Goal: Task Accomplishment & Management: Use online tool/utility

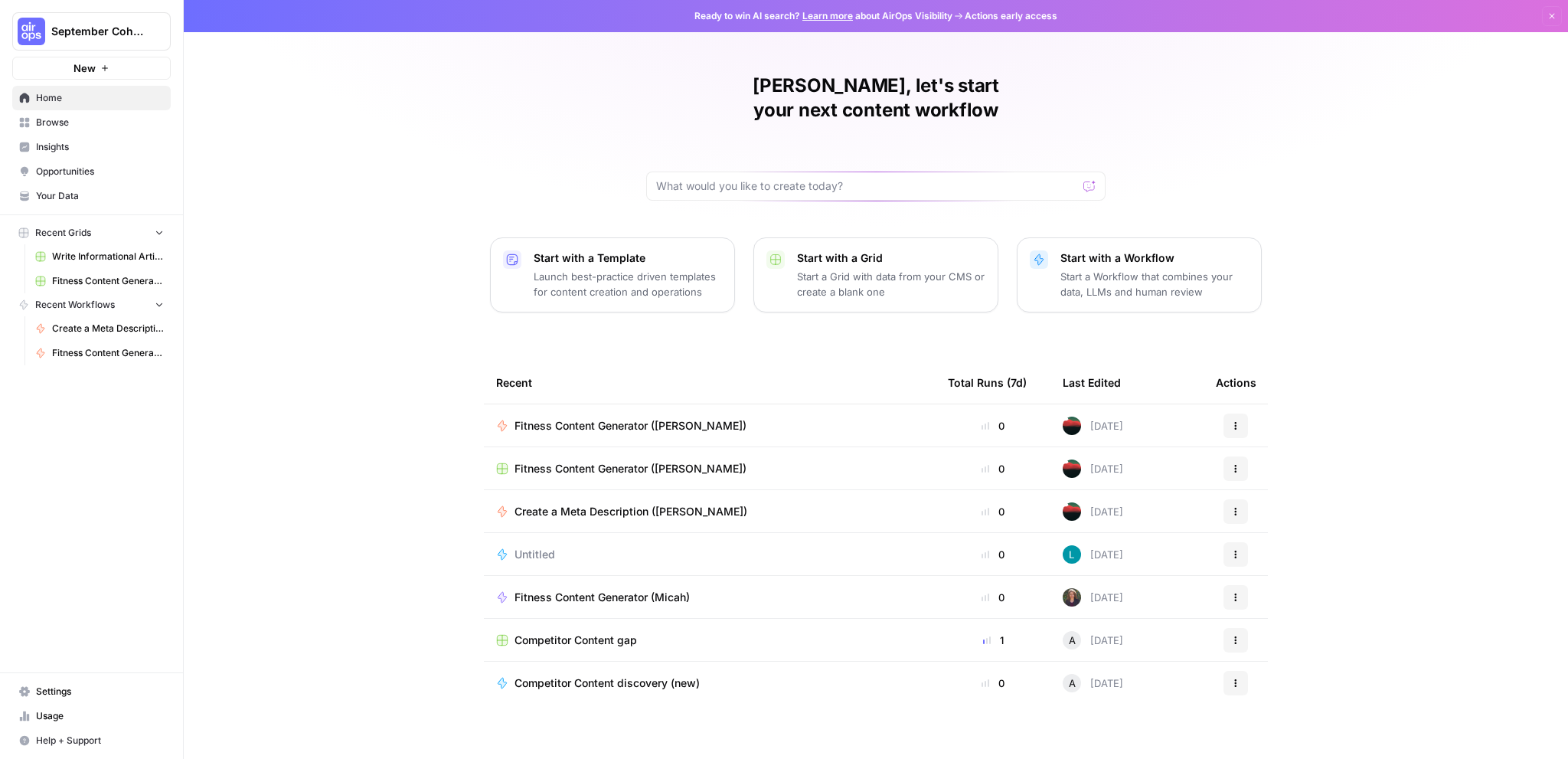
click at [647, 418] on span "Fitness Content Generator (Bobby L)" at bounding box center [630, 426] width 232 height 15
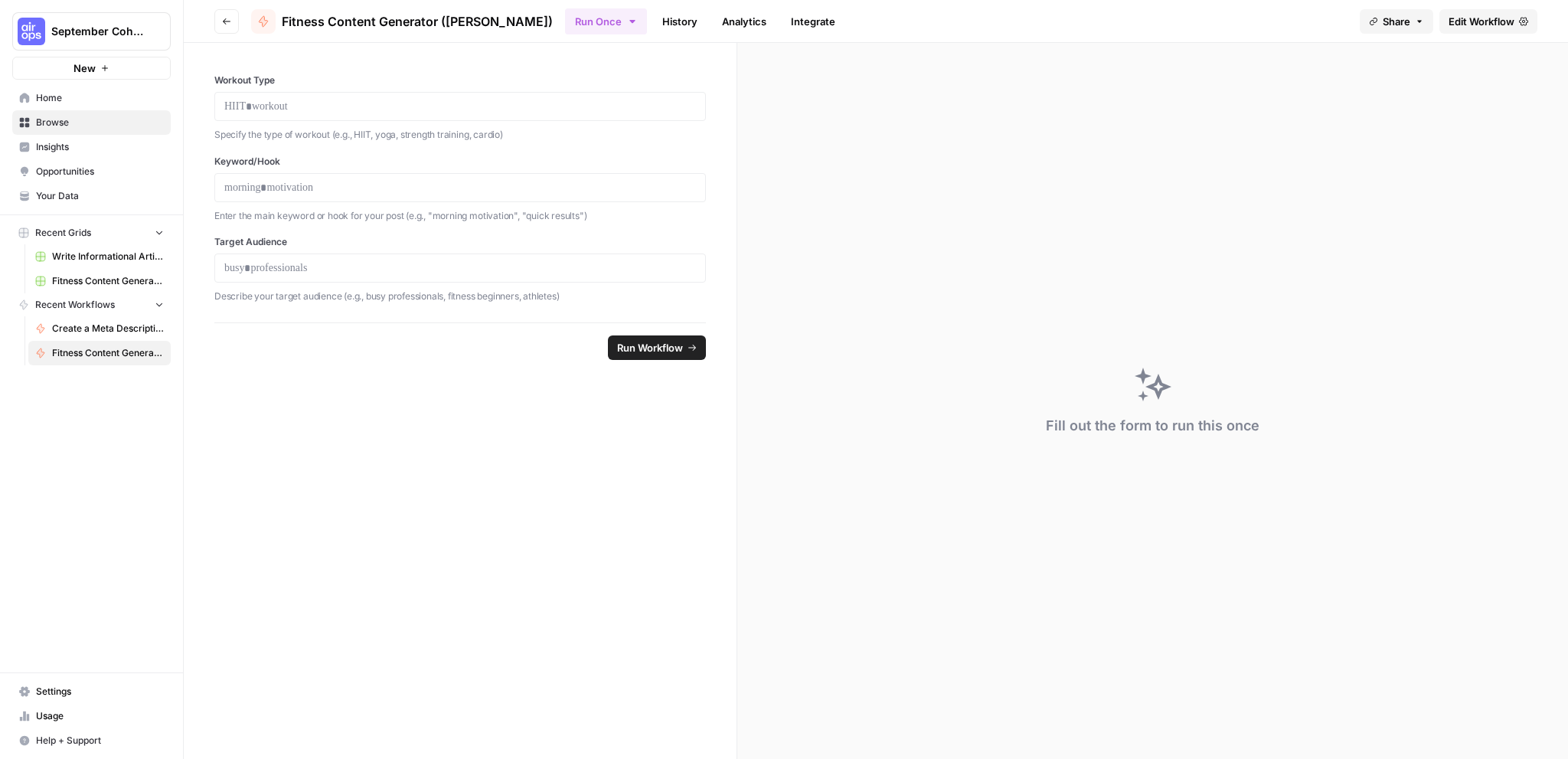
click at [227, 28] on button "Go back" at bounding box center [226, 21] width 24 height 24
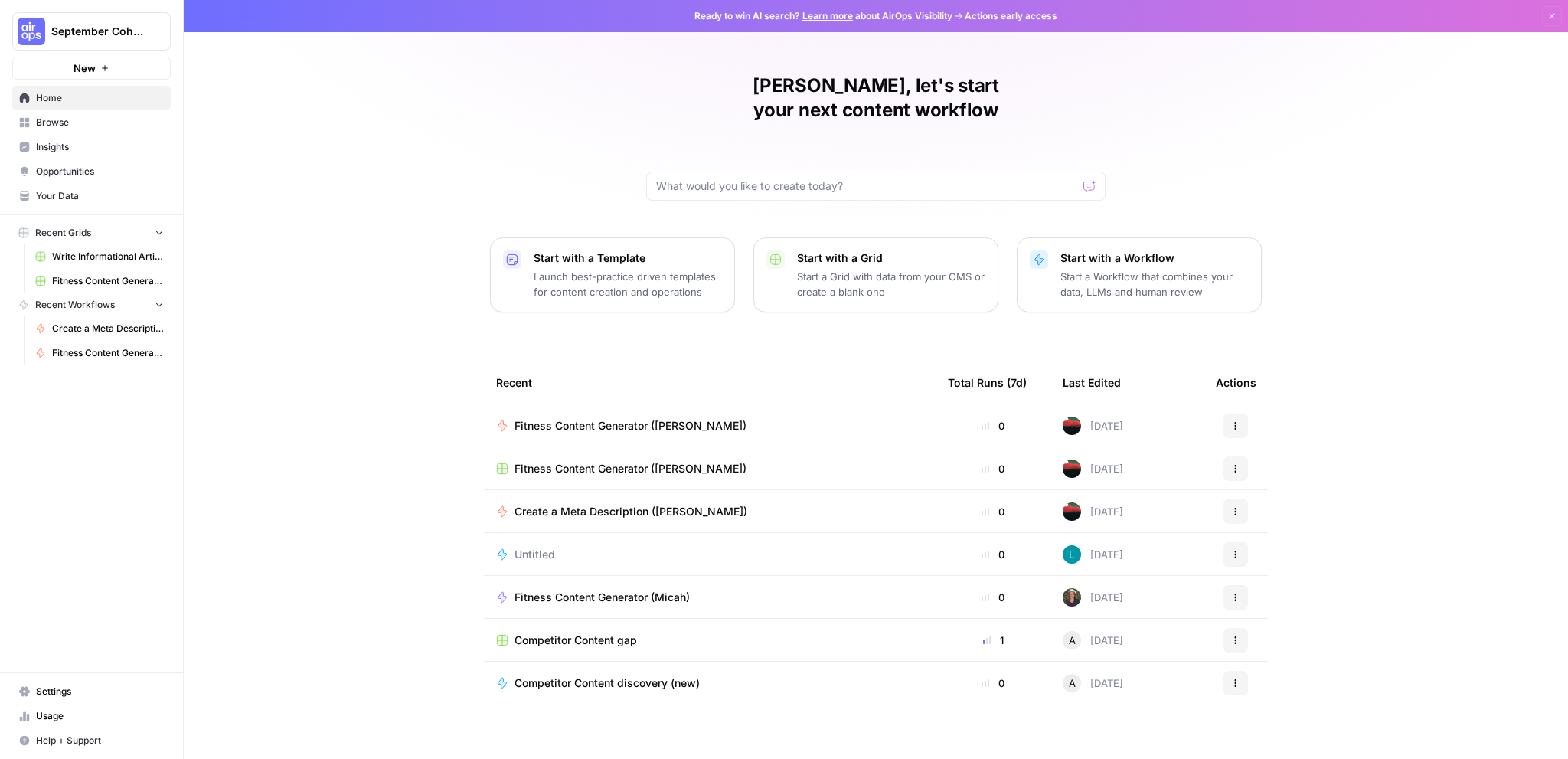
click at [792, 590] on div "Fitness Content Generator (Micah)" at bounding box center [709, 597] width 427 height 15
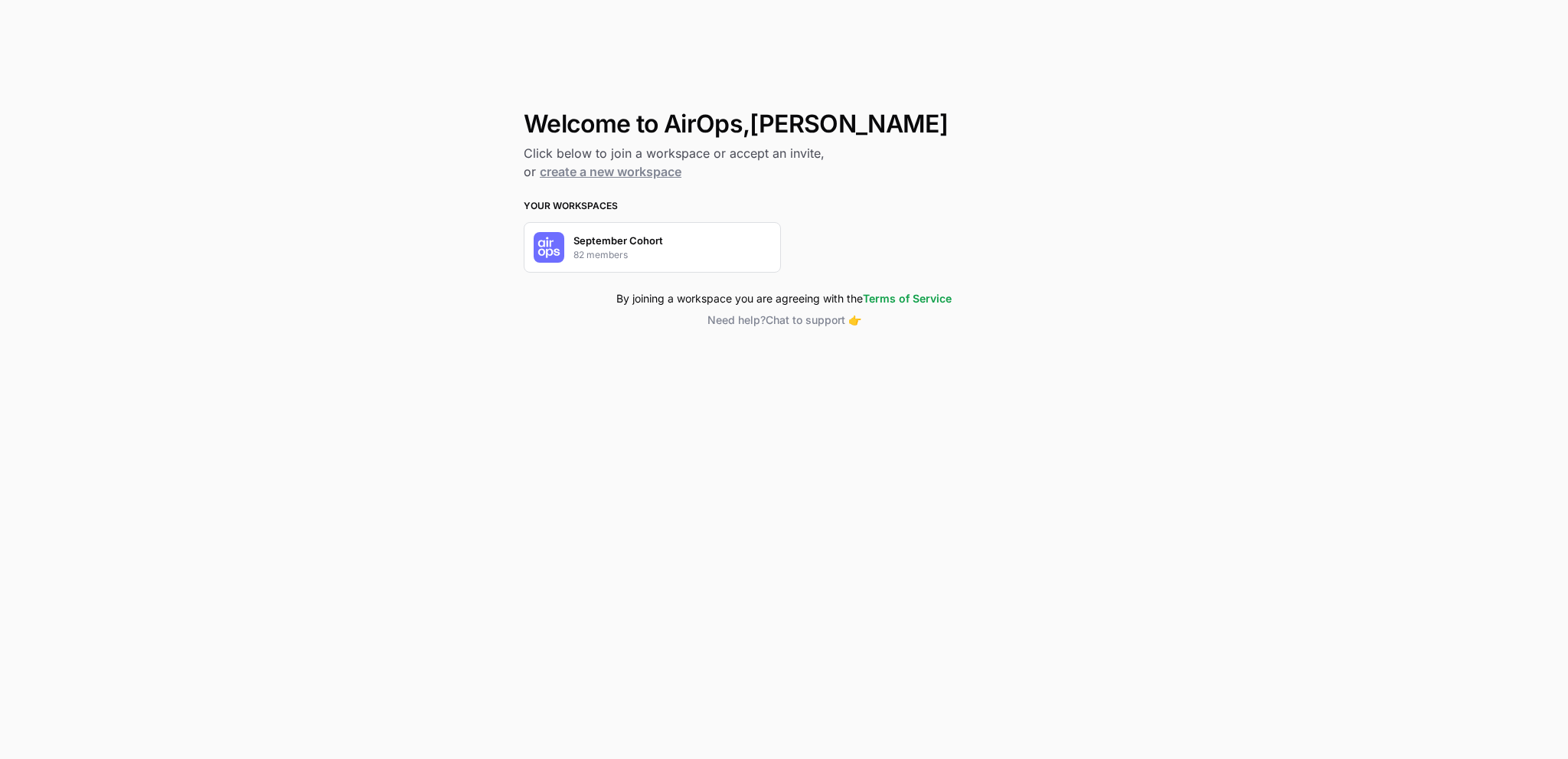
click at [695, 257] on div "September Cohort 82 members" at bounding box center [652, 247] width 257 height 51
